Goal: Transaction & Acquisition: Purchase product/service

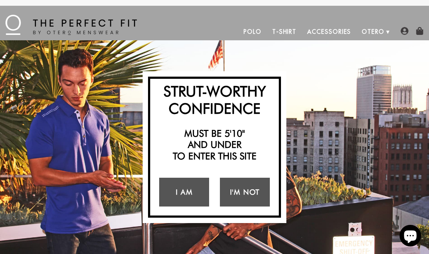
click at [190, 194] on link "I Am" at bounding box center [184, 192] width 50 height 29
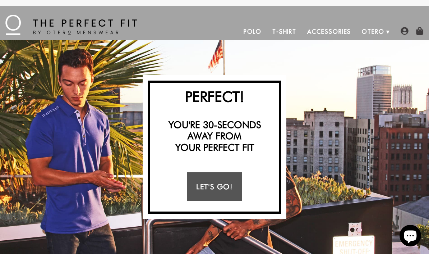
click at [219, 188] on link "Let's Go!" at bounding box center [214, 186] width 54 height 29
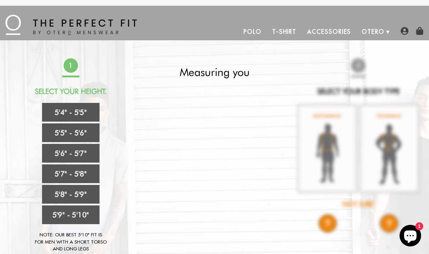
click at [87, 154] on link "5'6" - 5'7"" at bounding box center [70, 153] width 57 height 19
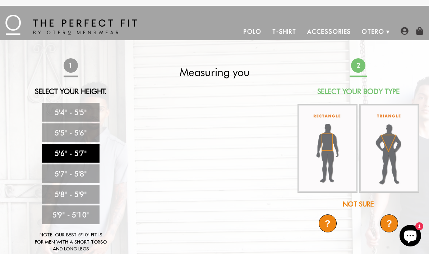
click at [329, 145] on img at bounding box center [328, 148] width 60 height 89
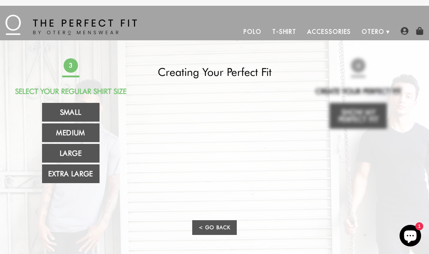
click at [80, 107] on link "Small" at bounding box center [70, 112] width 57 height 19
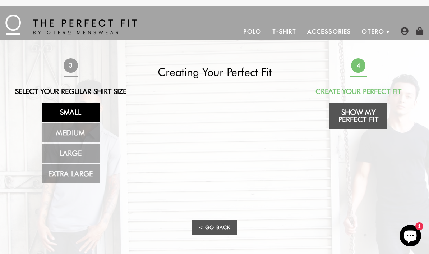
click at [73, 114] on link "Small" at bounding box center [70, 112] width 57 height 19
click at [356, 116] on link "Show My Perfect Fit" at bounding box center [358, 116] width 57 height 26
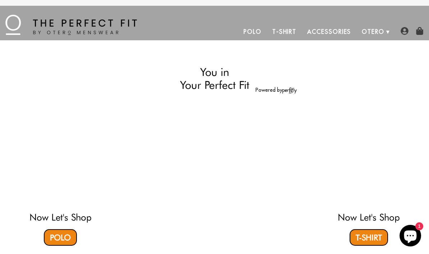
select select "56-57"
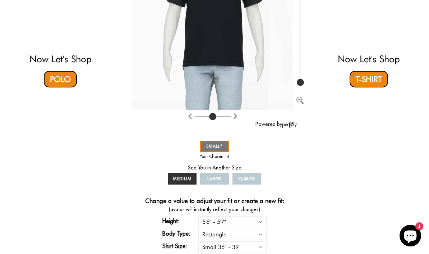
scroll to position [159, 0]
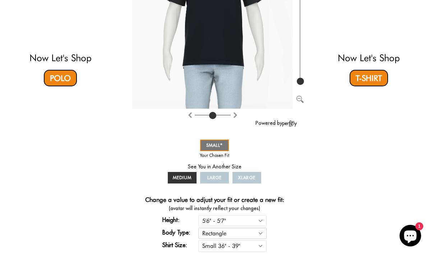
click at [266, 232] on select "Rectangle Triangle" at bounding box center [232, 232] width 68 height 11
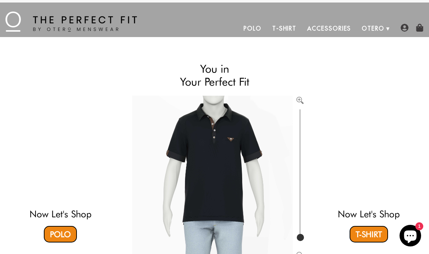
scroll to position [0, 0]
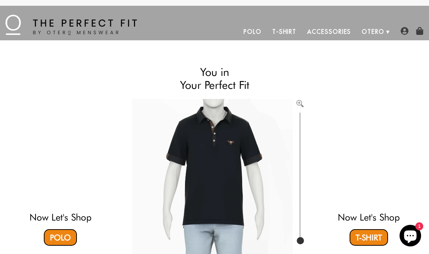
click at [337, 34] on link "Accessories" at bounding box center [329, 31] width 55 height 17
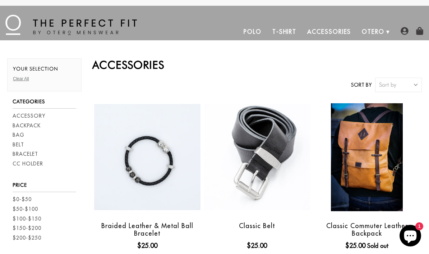
click at [290, 31] on link "T-Shirt" at bounding box center [284, 31] width 35 height 17
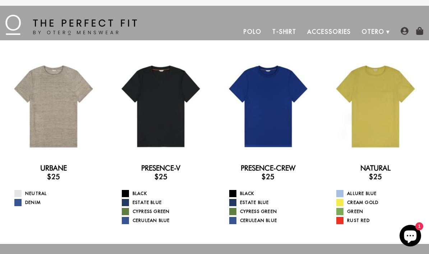
click at [248, 35] on link "Polo" at bounding box center [252, 31] width 29 height 17
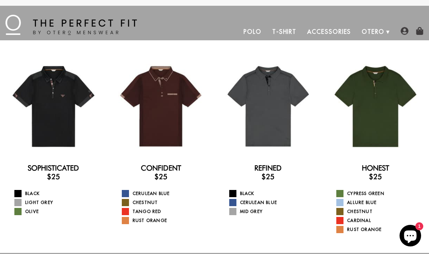
click at [54, 108] on div at bounding box center [53, 106] width 96 height 96
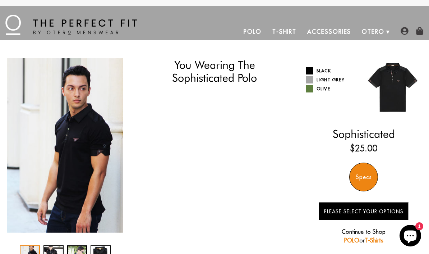
select select "56-57"
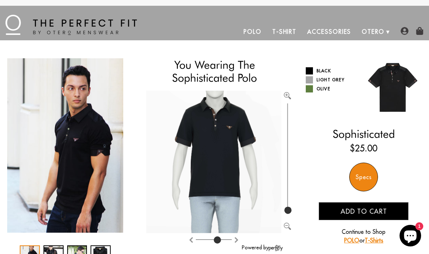
type input "4"
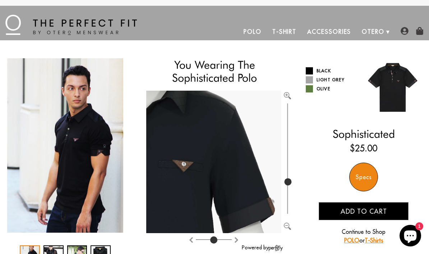
type input "349"
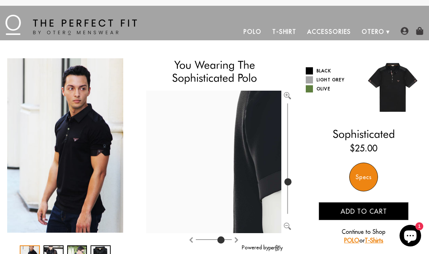
type input "6"
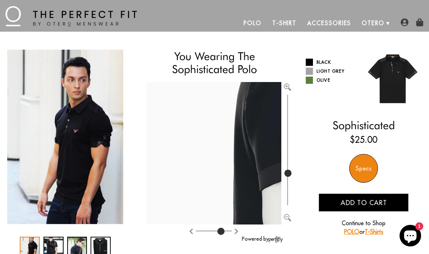
type input "100"
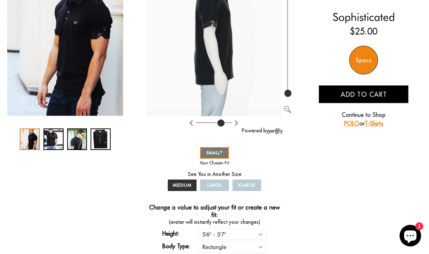
click at [72, 140] on div "3 / 4" at bounding box center [77, 139] width 20 height 22
